Goal: Check status

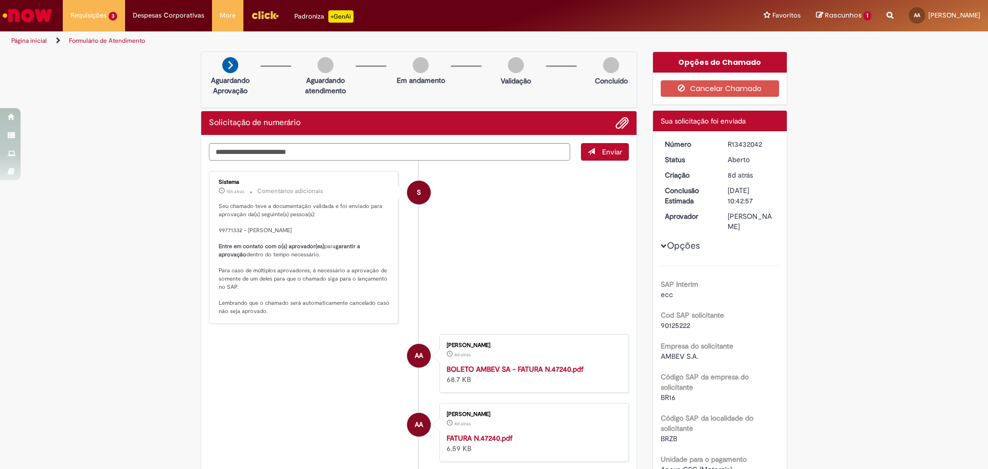
click at [28, 41] on link "Página inicial" at bounding box center [28, 41] width 35 height 8
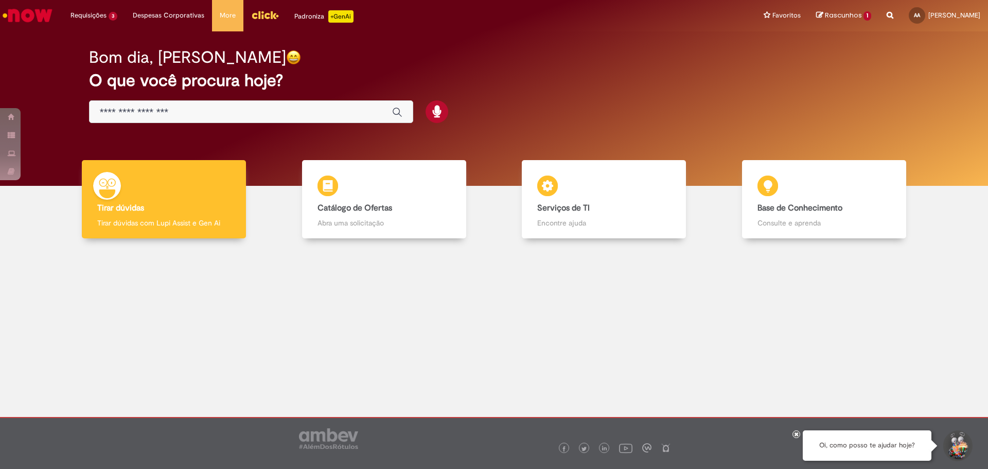
click at [265, 14] on img "Menu Cabeçalho" at bounding box center [265, 14] width 28 height 15
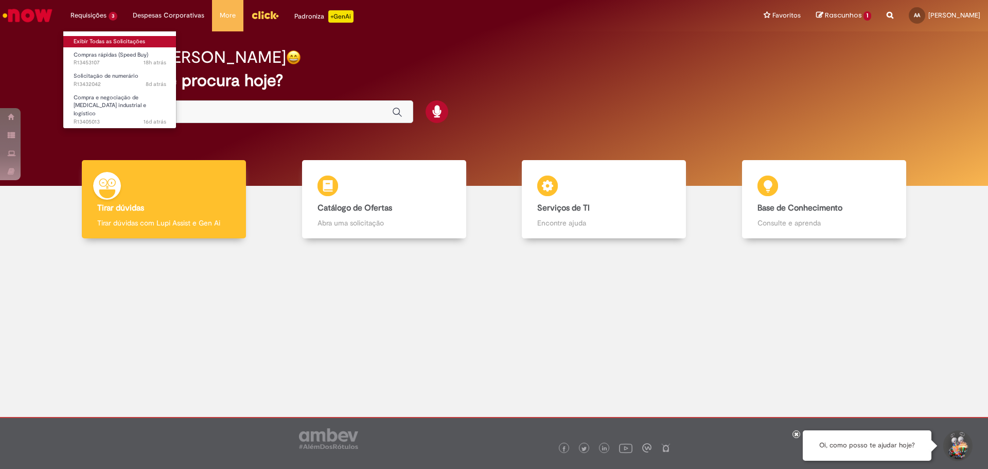
click at [97, 42] on link "Exibir Todas as Solicitações" at bounding box center [119, 41] width 113 height 11
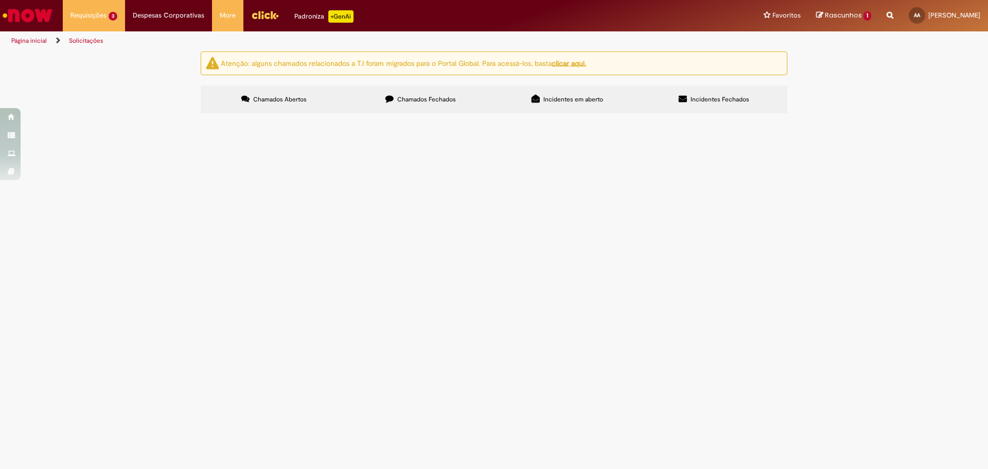
click at [0, 0] on td "R13453107" at bounding box center [0, 0] width 0 height 0
click at [0, 0] on span "R13453107" at bounding box center [0, 0] width 0 height 0
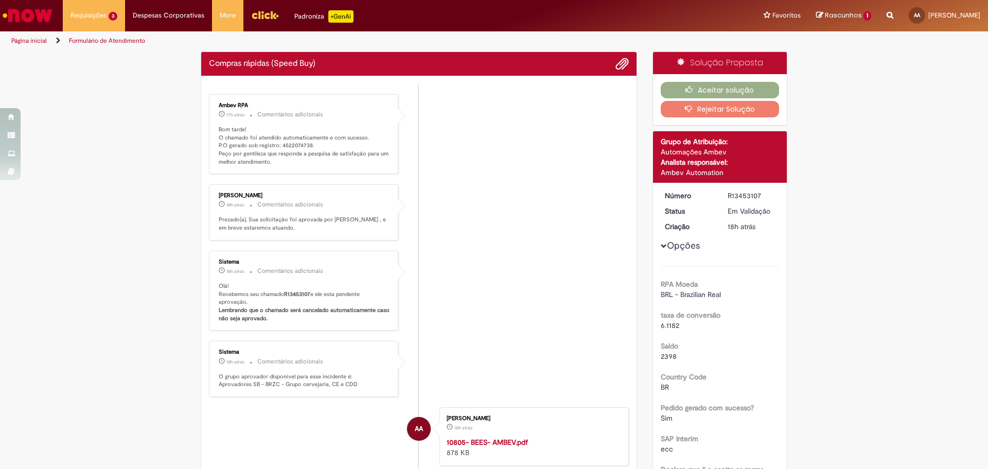
click at [296, 145] on p "Bom tarde! O chamado foi atendido automaticamente e com sucesso. P.O gerado sob…" at bounding box center [304, 146] width 171 height 41
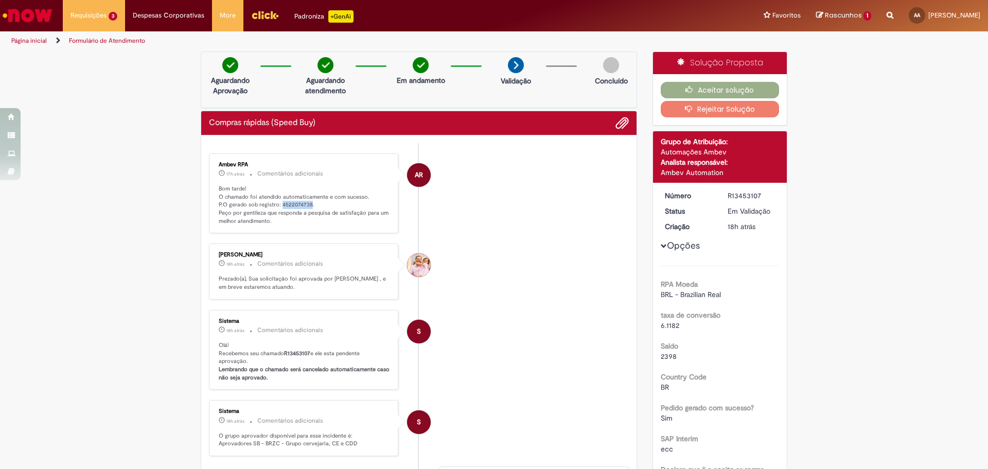
copy p "4522074738"
